Goal: Submit feedback/report problem

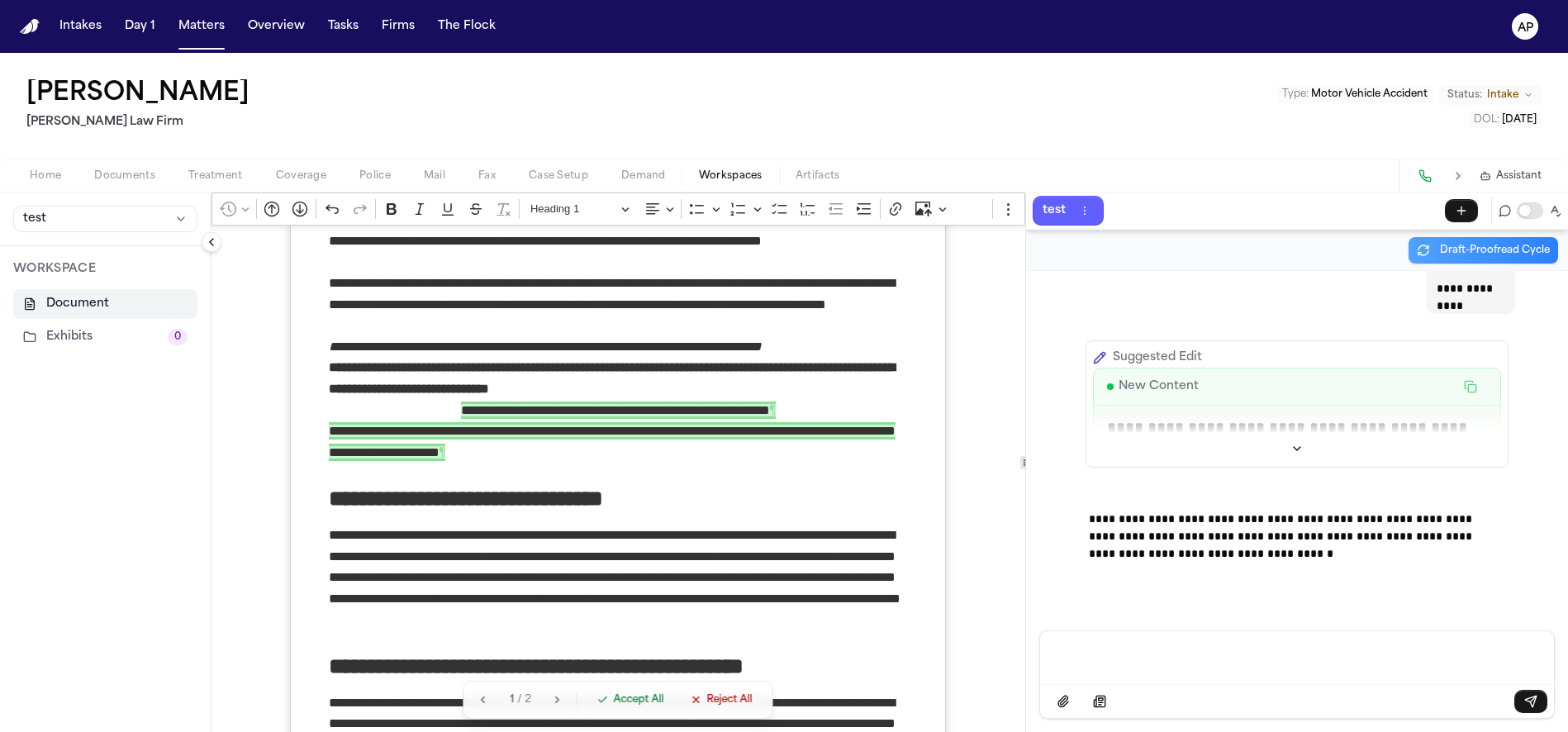
scroll to position [2923, 0]
click at [461, 408] on span "**********" at bounding box center [615, 410] width 309 height 17
click at [1195, 659] on p "Message input" at bounding box center [1297, 656] width 474 height 17
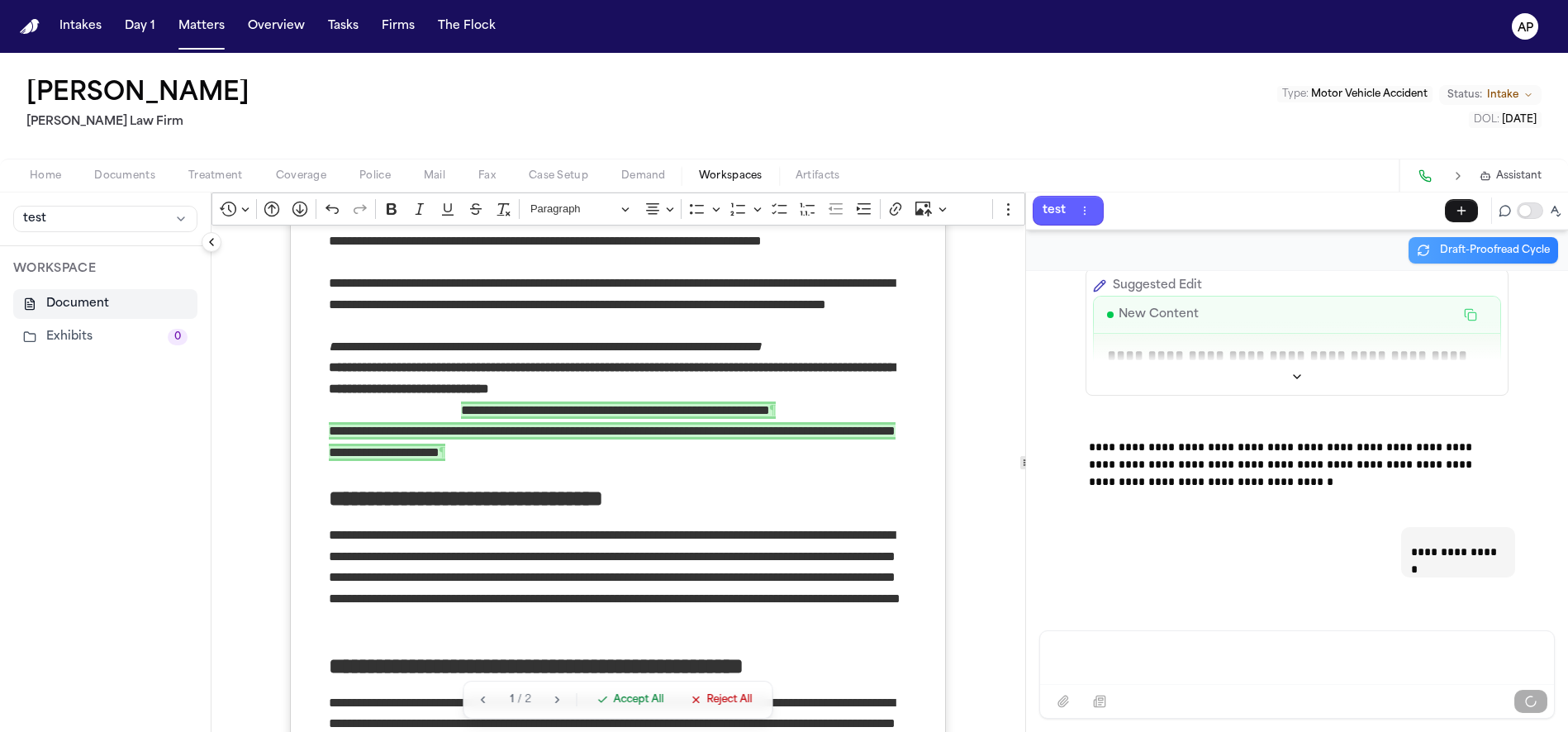
scroll to position [3013, 0]
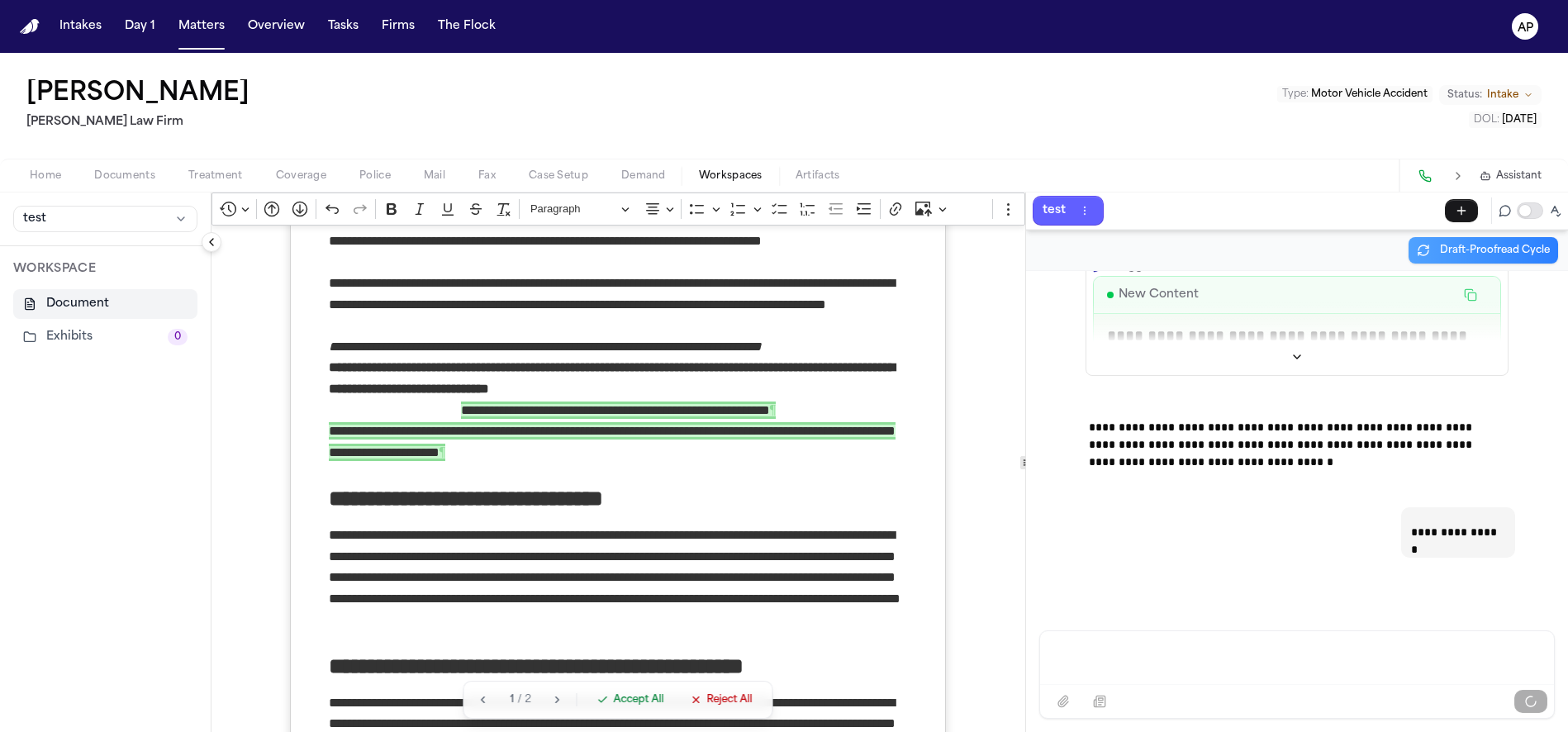
click at [1107, 648] on p "Message input" at bounding box center [1297, 656] width 474 height 17
click at [1084, 664] on div "Message input" at bounding box center [1297, 656] width 494 height 50
click at [1258, 656] on p "Message input" at bounding box center [1297, 656] width 474 height 17
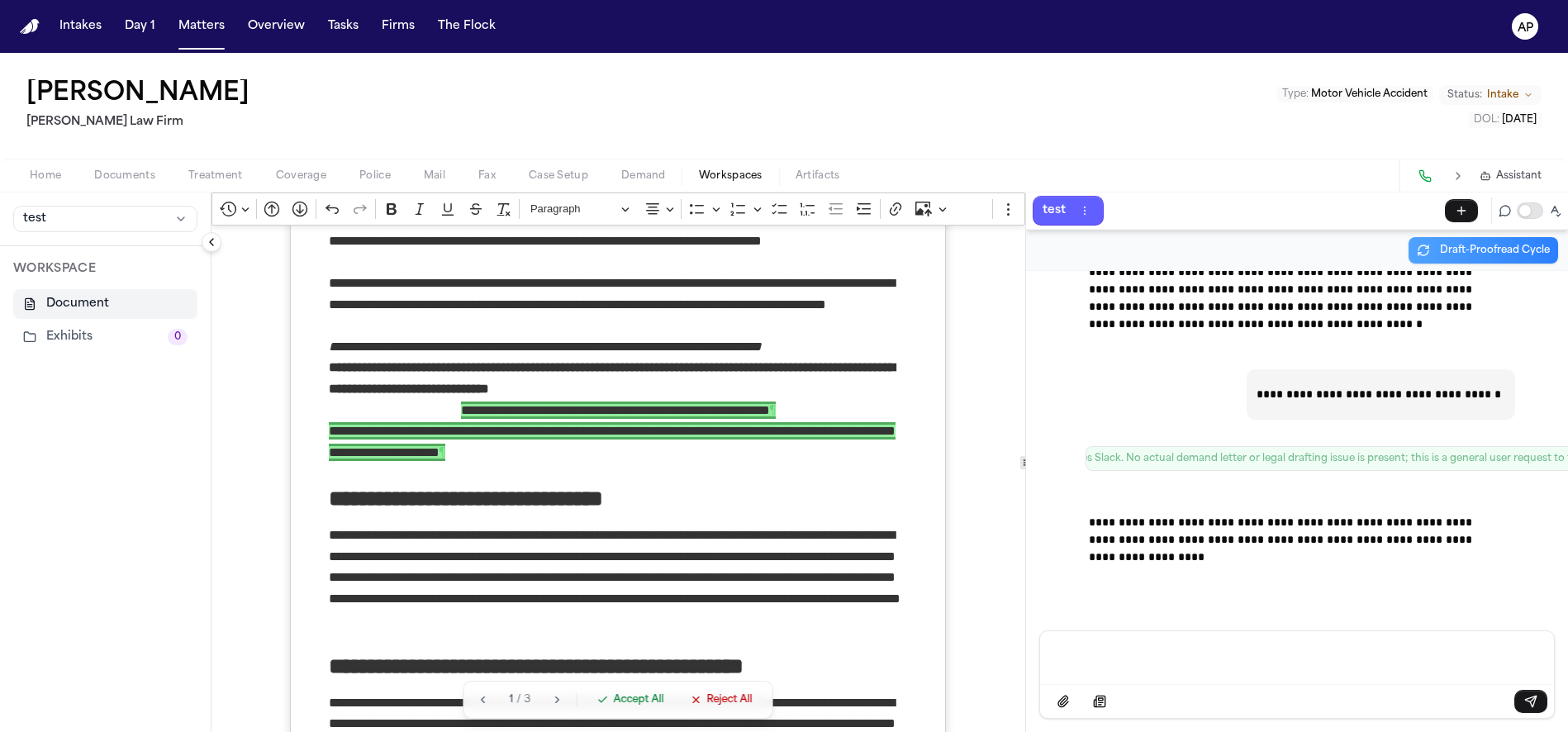
scroll to position [3538, 0]
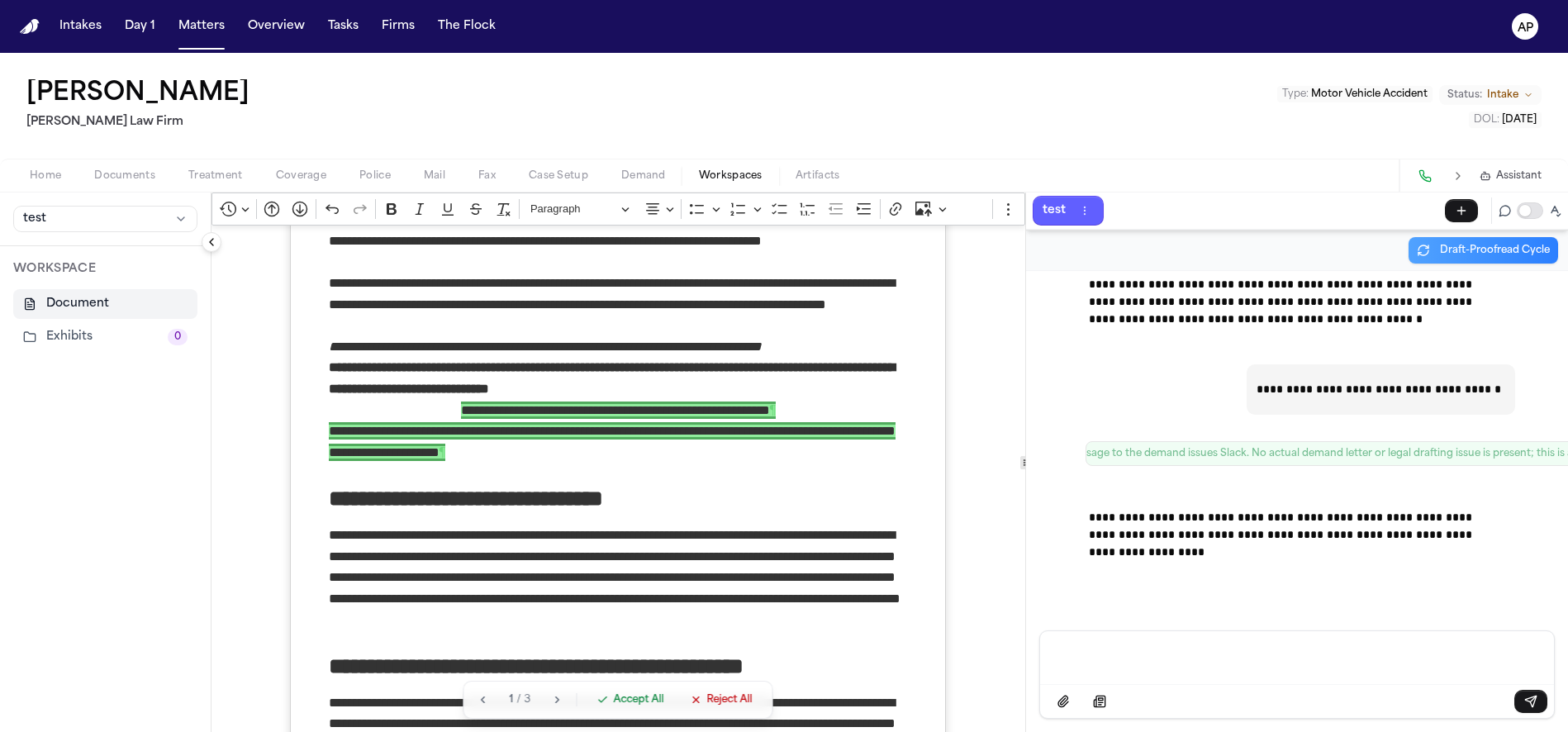
click at [1385, 448] on span "( config={}, severity="low", issue_description="User requested to send a messag…" at bounding box center [1476, 452] width 1518 height 13
click at [1384, 447] on span "( config={}, severity="low", issue_description="User requested to send a messag…" at bounding box center [1476, 452] width 1518 height 13
click at [1383, 447] on span "( config={}, severity="low", issue_description="User requested to send a messag…" at bounding box center [1476, 452] width 1518 height 13
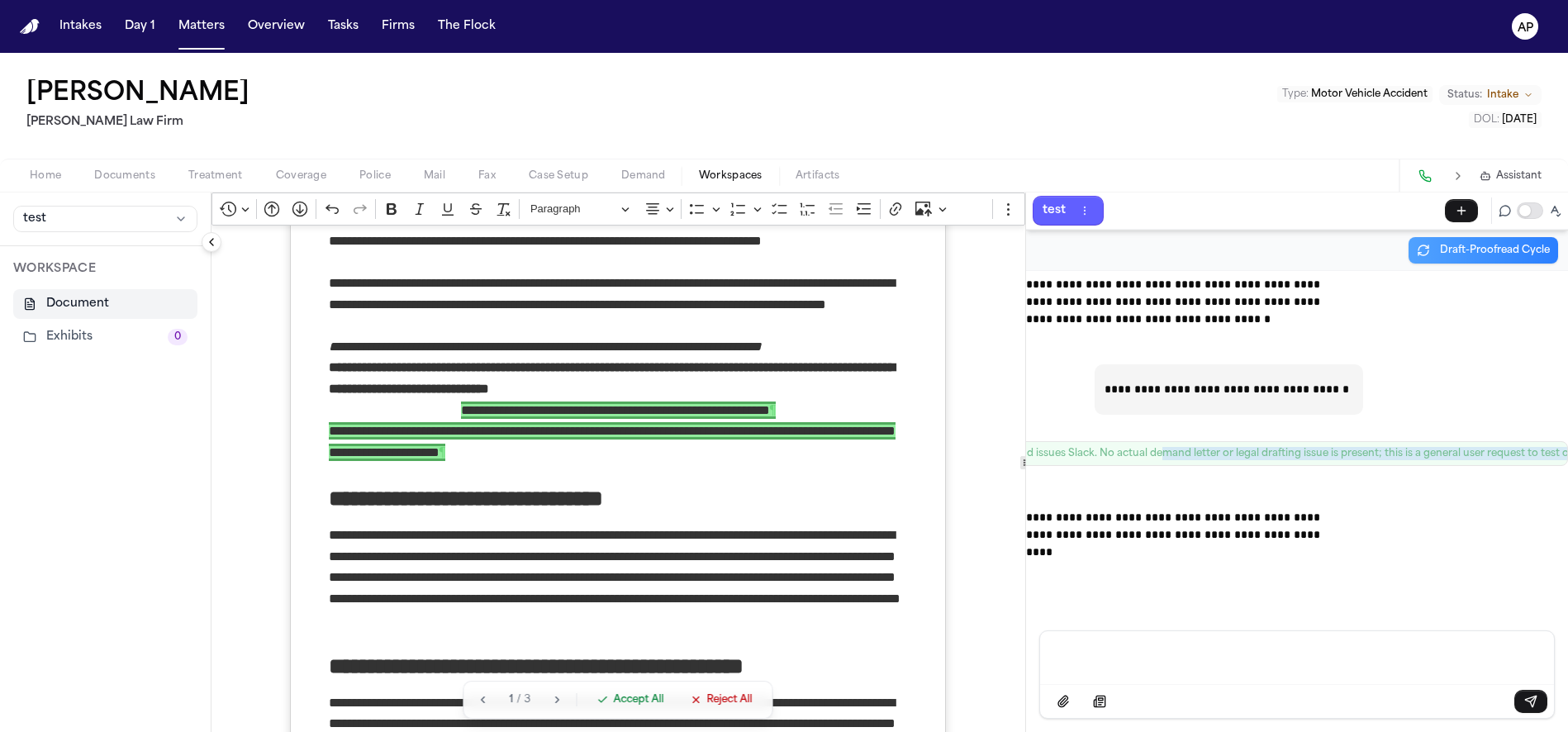
drag, startPoint x: 1314, startPoint y: 441, endPoint x: 1496, endPoint y: 457, distance: 182.7
click at [1496, 457] on div "**********" at bounding box center [1297, 450] width 542 height 359
click at [1415, 446] on span "( config={}, severity="low", issue_description="User requested to send a messag…" at bounding box center [1324, 452] width 1518 height 13
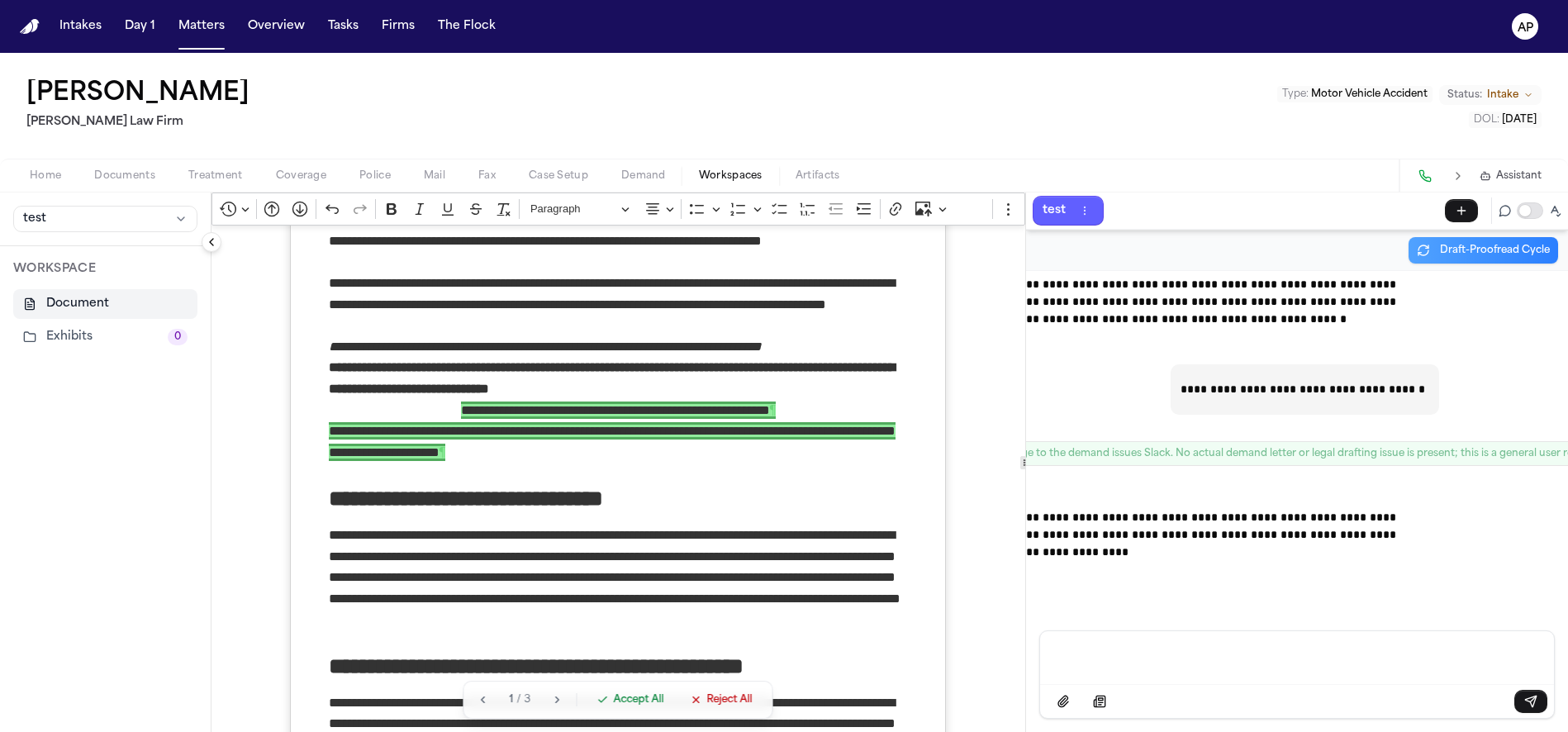
scroll to position [3538, 0]
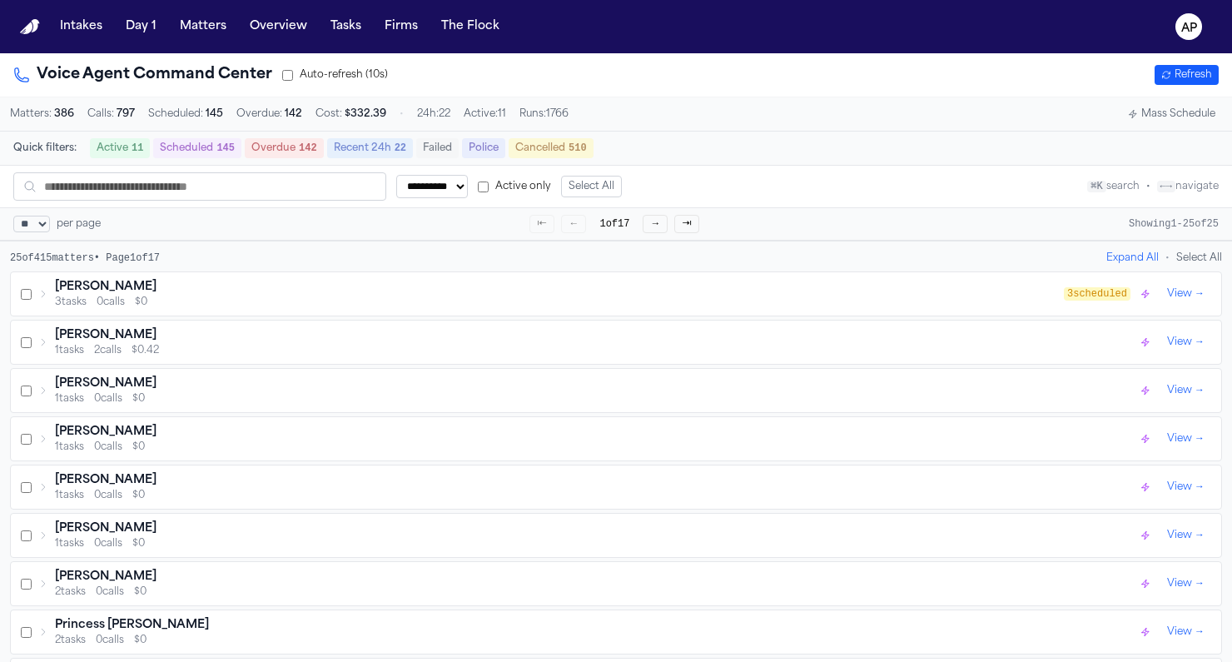
select select "**"
